Goal: Information Seeking & Learning: Learn about a topic

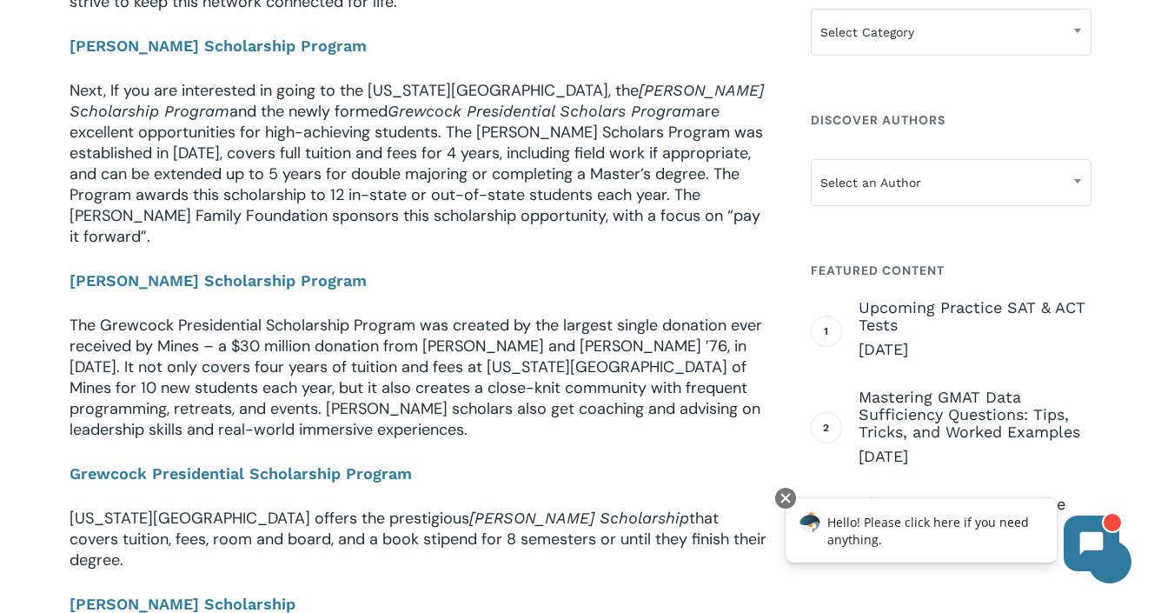
scroll to position [1102, 0]
click at [258, 270] on b "[PERSON_NAME] Scholarship Program" at bounding box center [218, 279] width 297 height 18
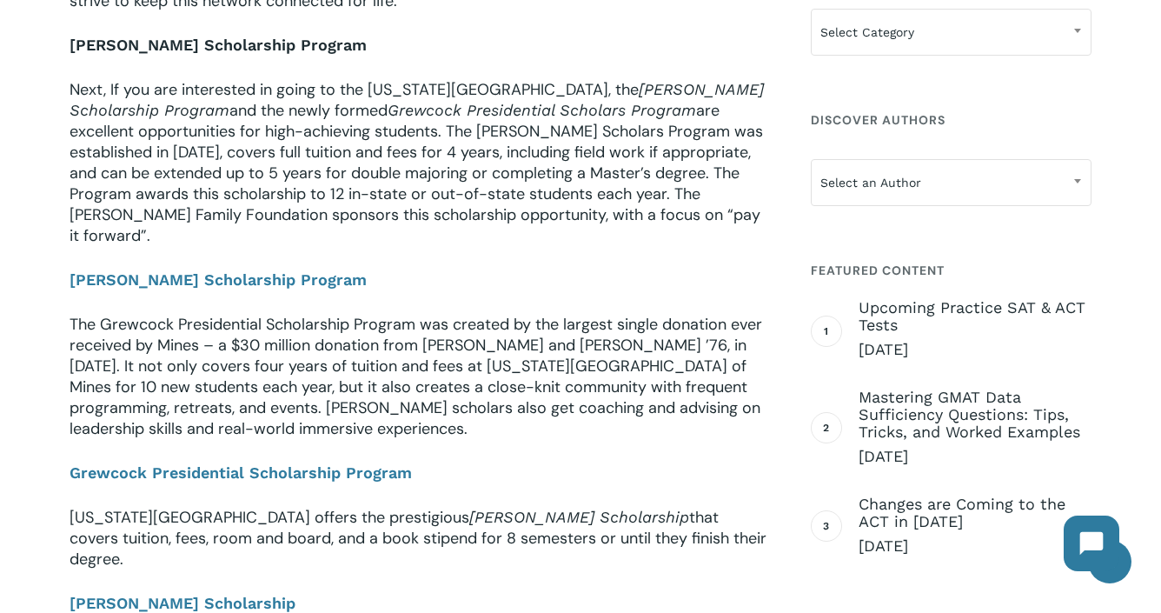
click at [262, 43] on b "[PERSON_NAME] Scholarship Program" at bounding box center [218, 45] width 297 height 18
